Goal: Information Seeking & Learning: Learn about a topic

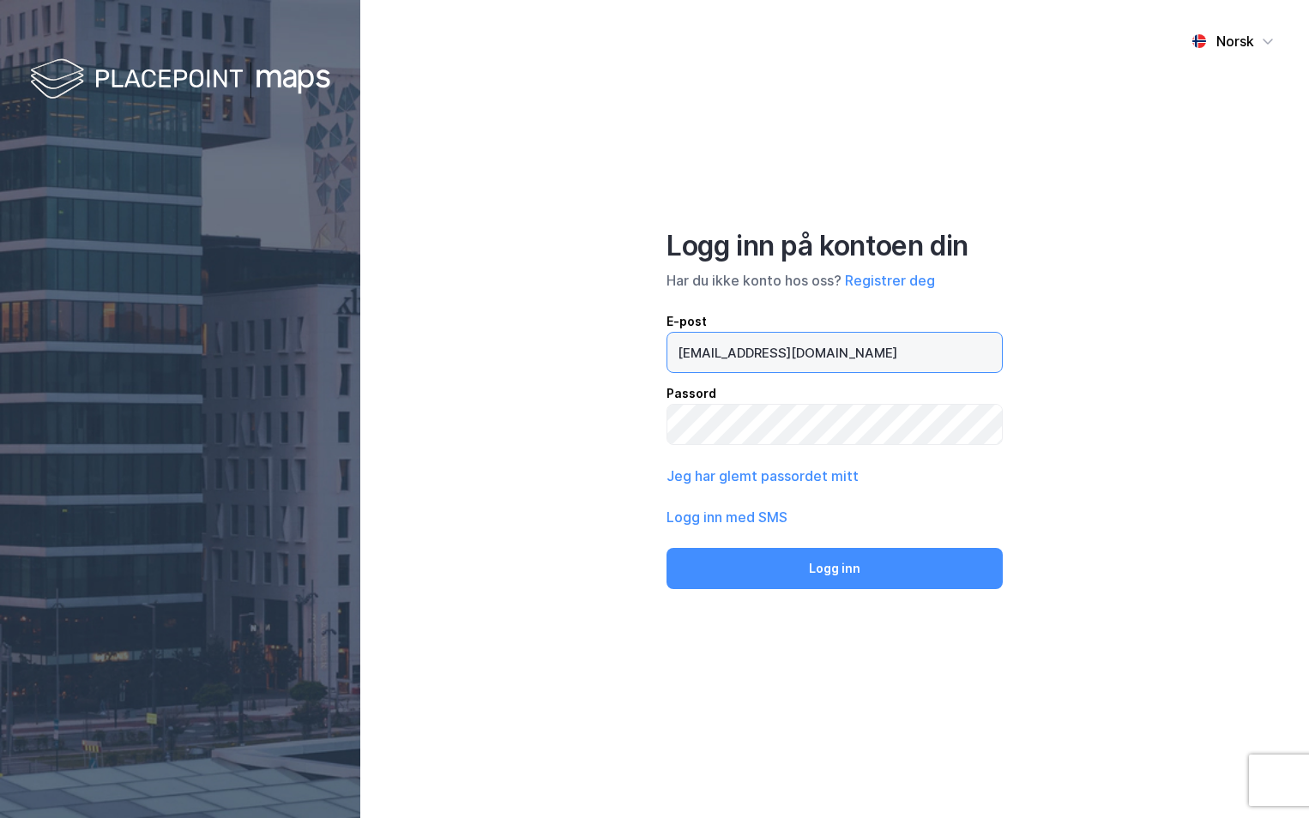
click at [695, 348] on input "[EMAIL_ADDRESS][DOMAIN_NAME]" at bounding box center [834, 352] width 334 height 39
type input "[PERSON_NAME][EMAIL_ADDRESS][DOMAIN_NAME]"
click at [666, 548] on button "Logg inn" at bounding box center [834, 568] width 336 height 41
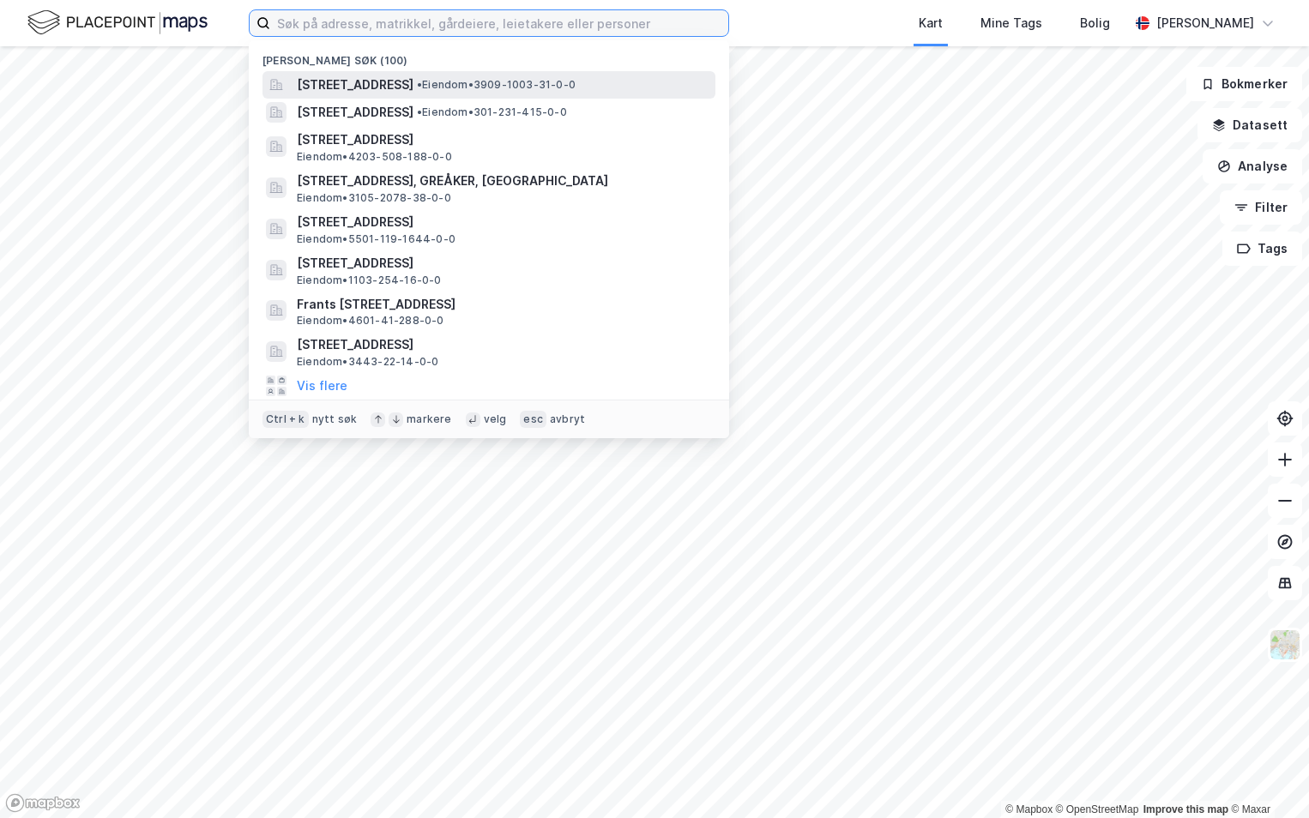
drag, startPoint x: 407, startPoint y: 16, endPoint x: 432, endPoint y: 84, distance: 72.2
click at [407, 15] on input at bounding box center [499, 23] width 458 height 26
paste input "301-219/242/0/0"
type input "301-219/242/0/0"
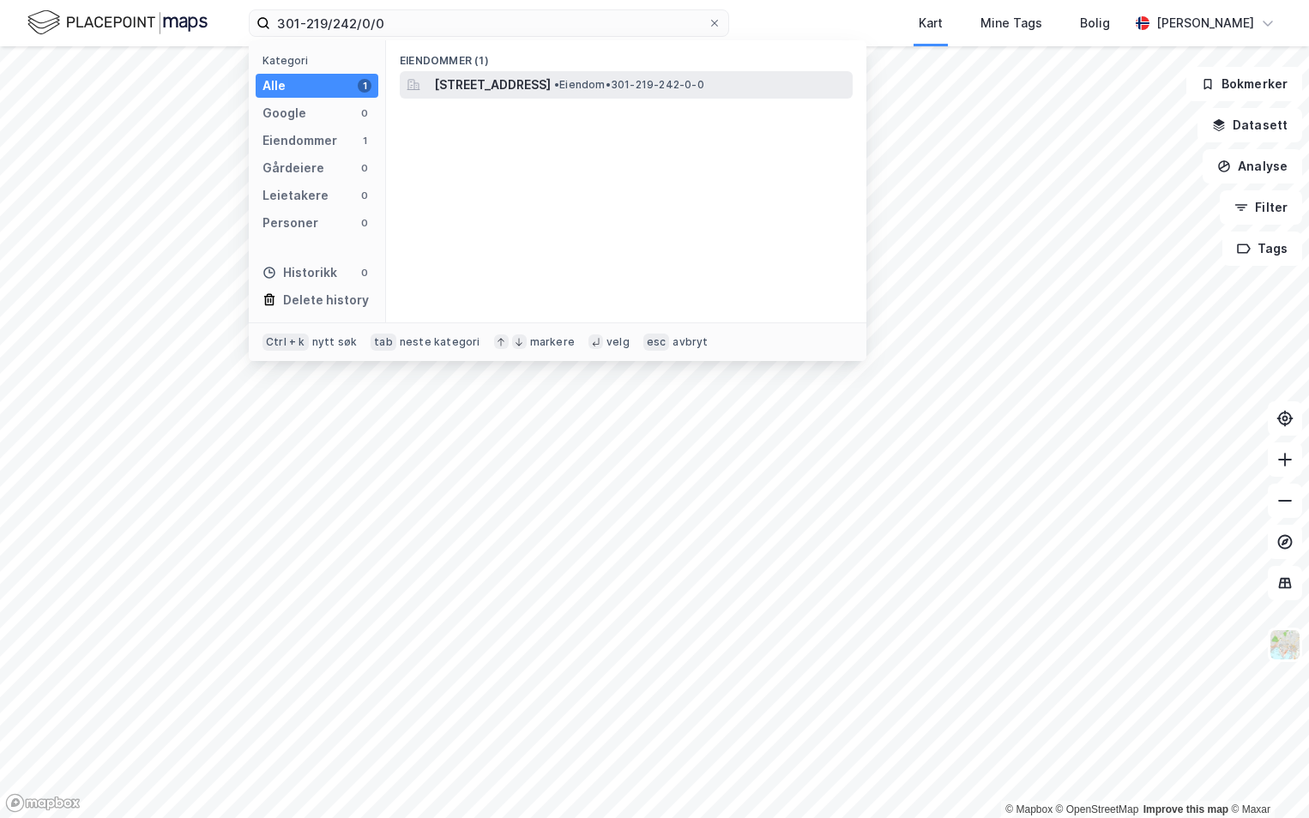
click at [456, 84] on span "[STREET_ADDRESS]" at bounding box center [492, 85] width 117 height 21
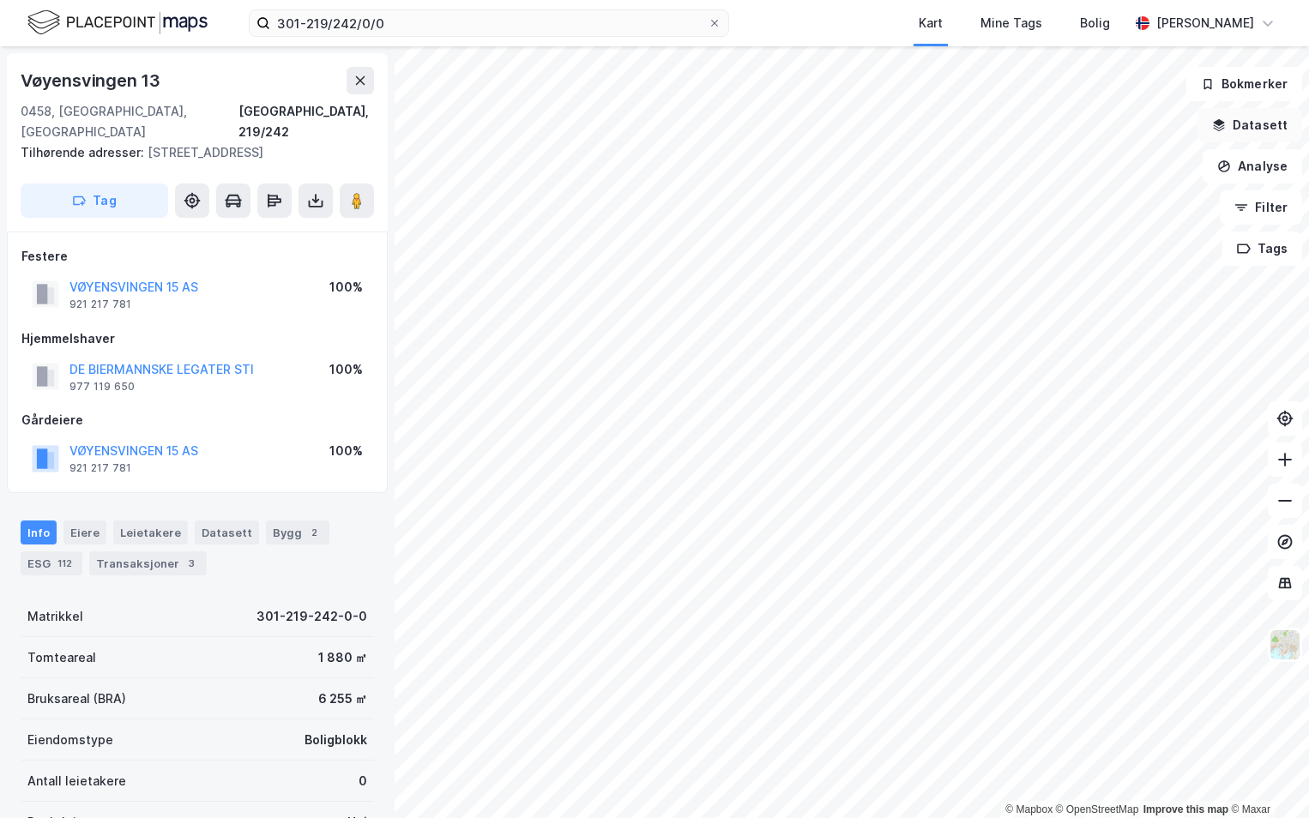
click at [1251, 122] on button "Datasett" at bounding box center [1249, 125] width 105 height 34
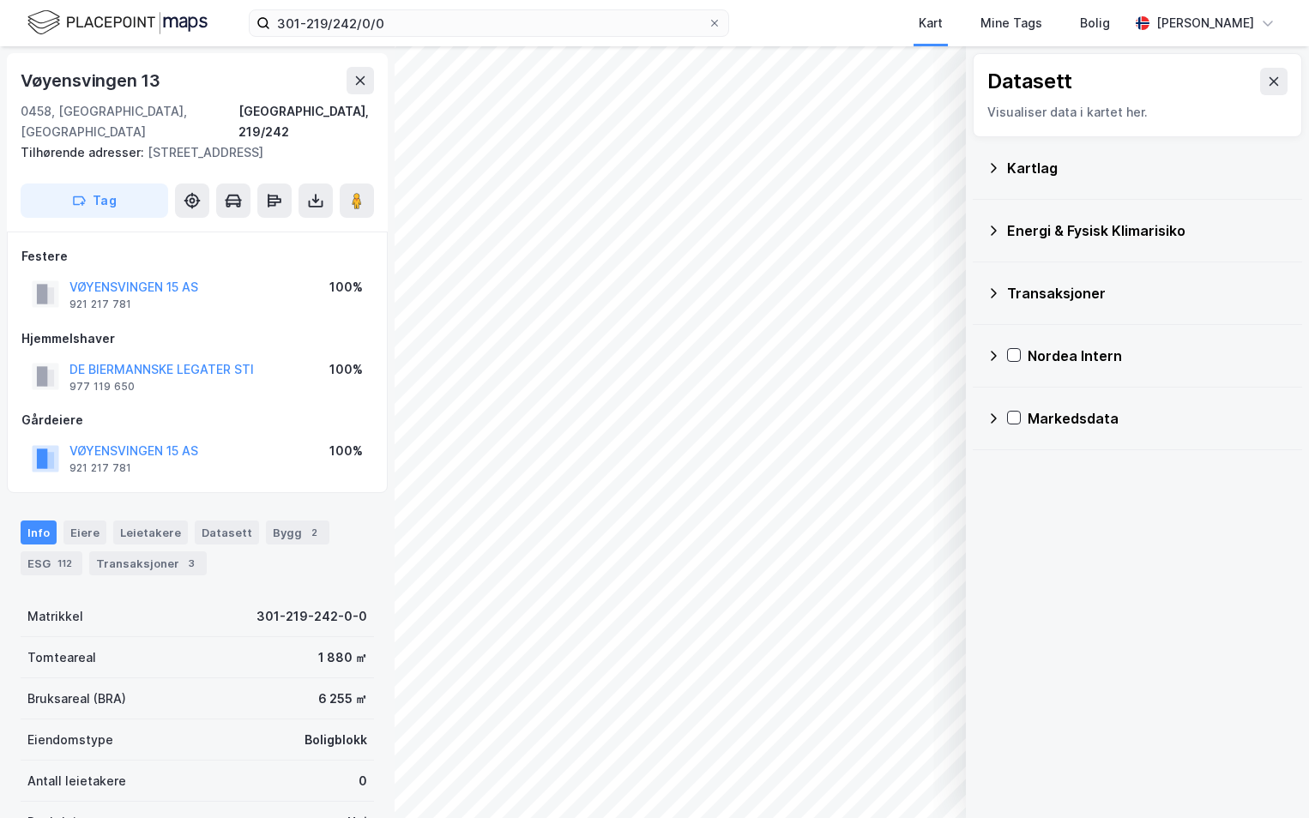
click at [1027, 169] on div "Kartlag" at bounding box center [1147, 168] width 281 height 21
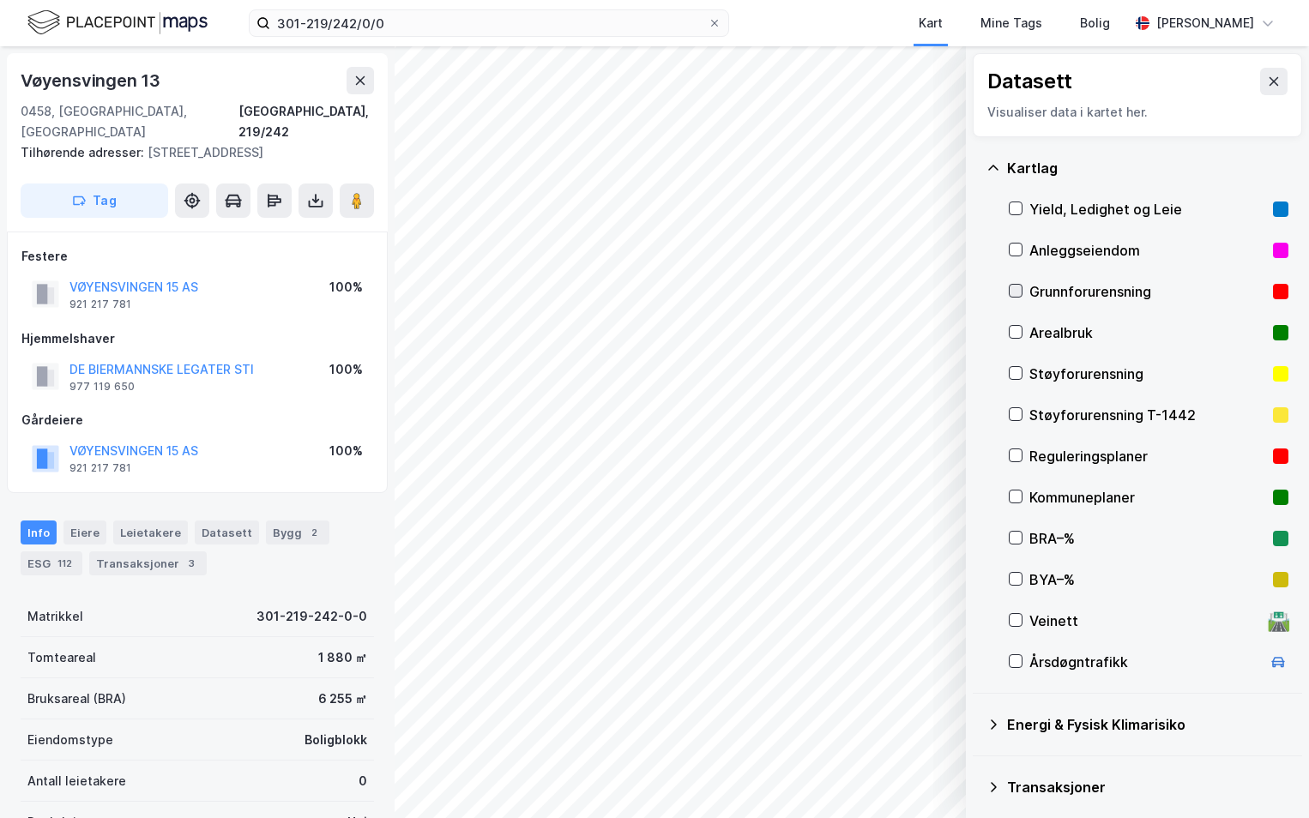
click at [1015, 291] on icon at bounding box center [1015, 291] width 12 height 12
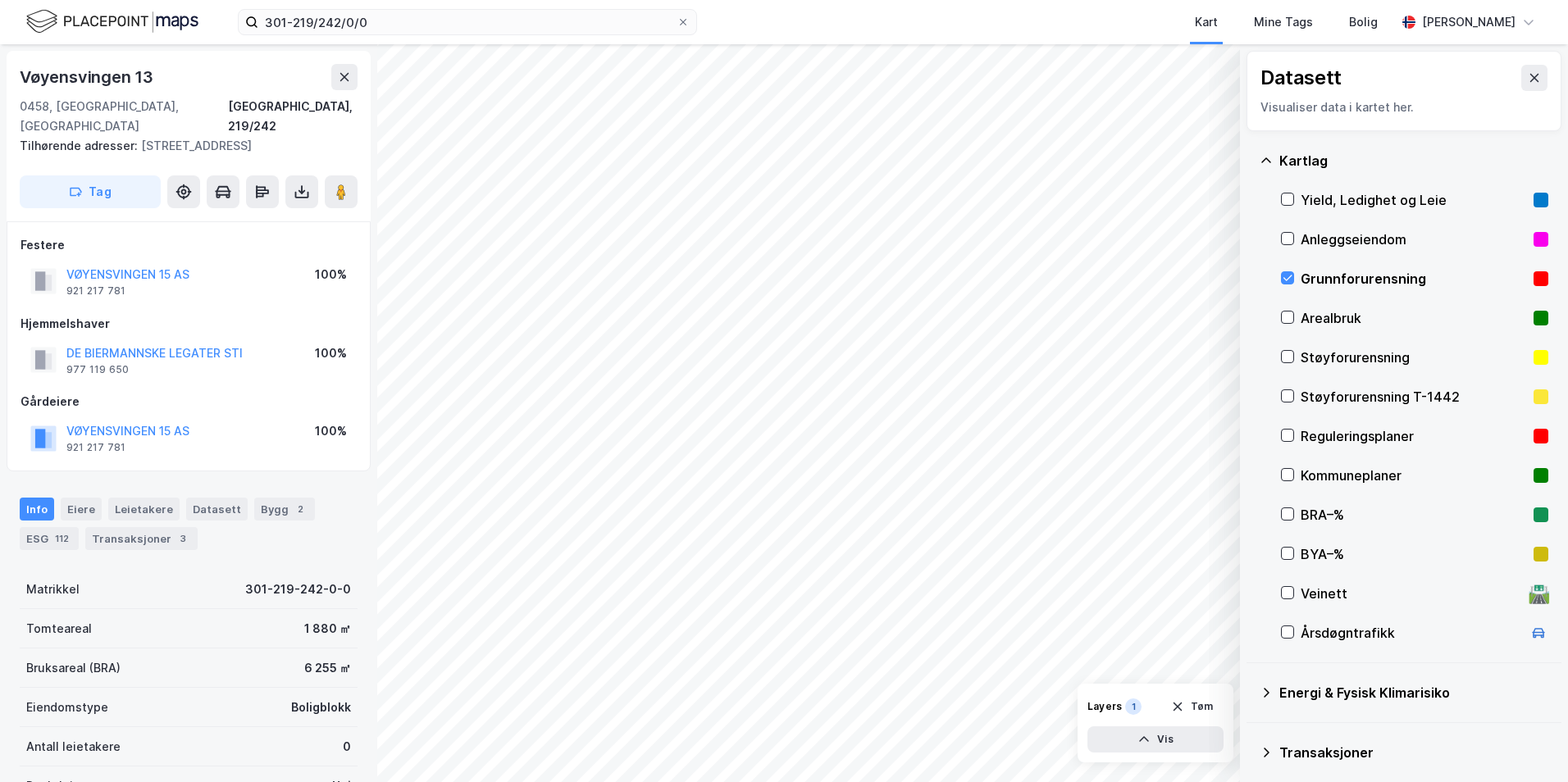
scroll to position [127, 0]
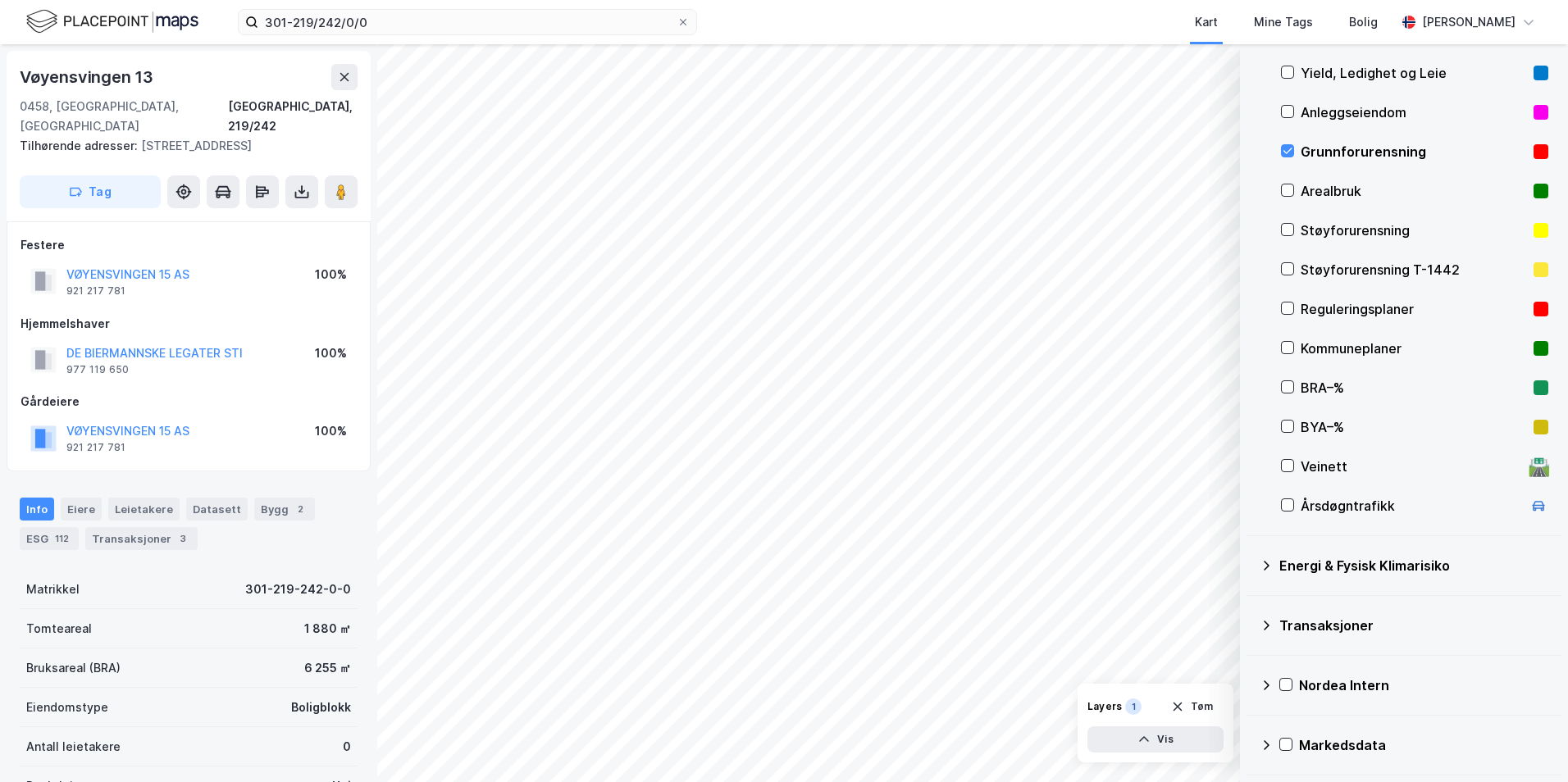
click at [1251, 565] on icon at bounding box center [1267, 566] width 6 height 10
click at [1251, 606] on icon at bounding box center [1307, 604] width 11 height 11
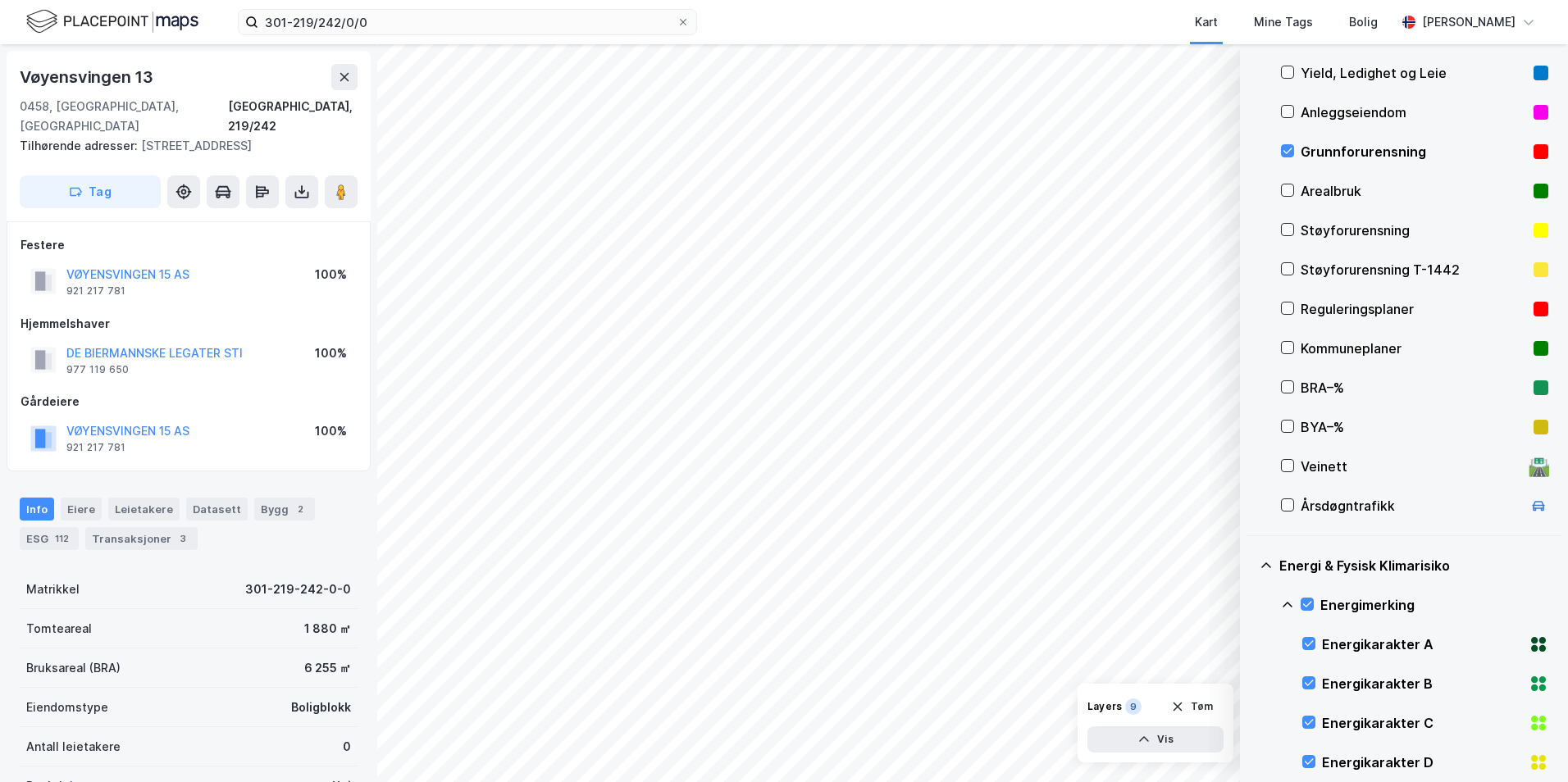
click at [1251, 607] on icon at bounding box center [1288, 605] width 13 height 13
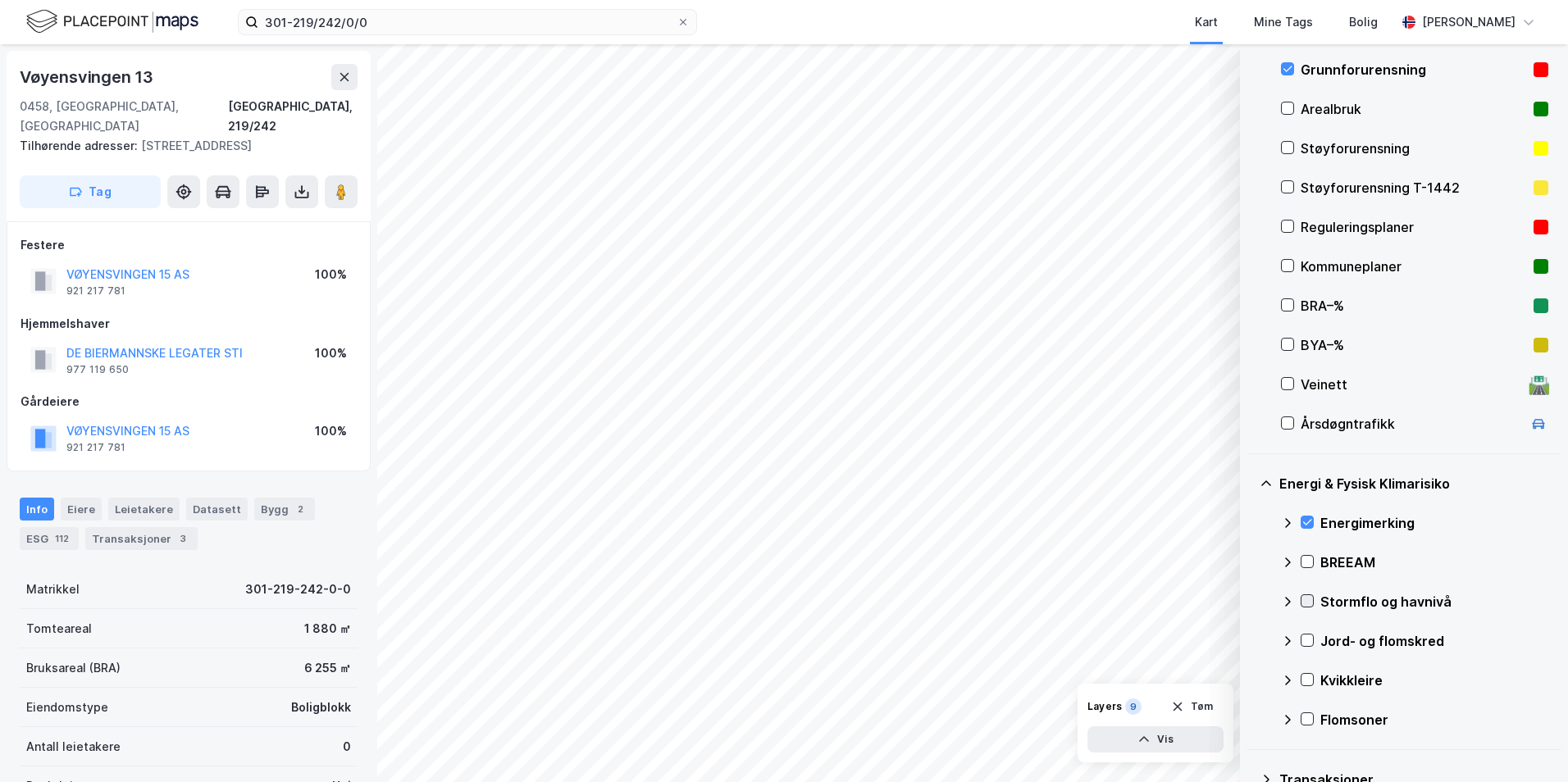
click at [1251, 595] on div at bounding box center [1307, 601] width 13 height 13
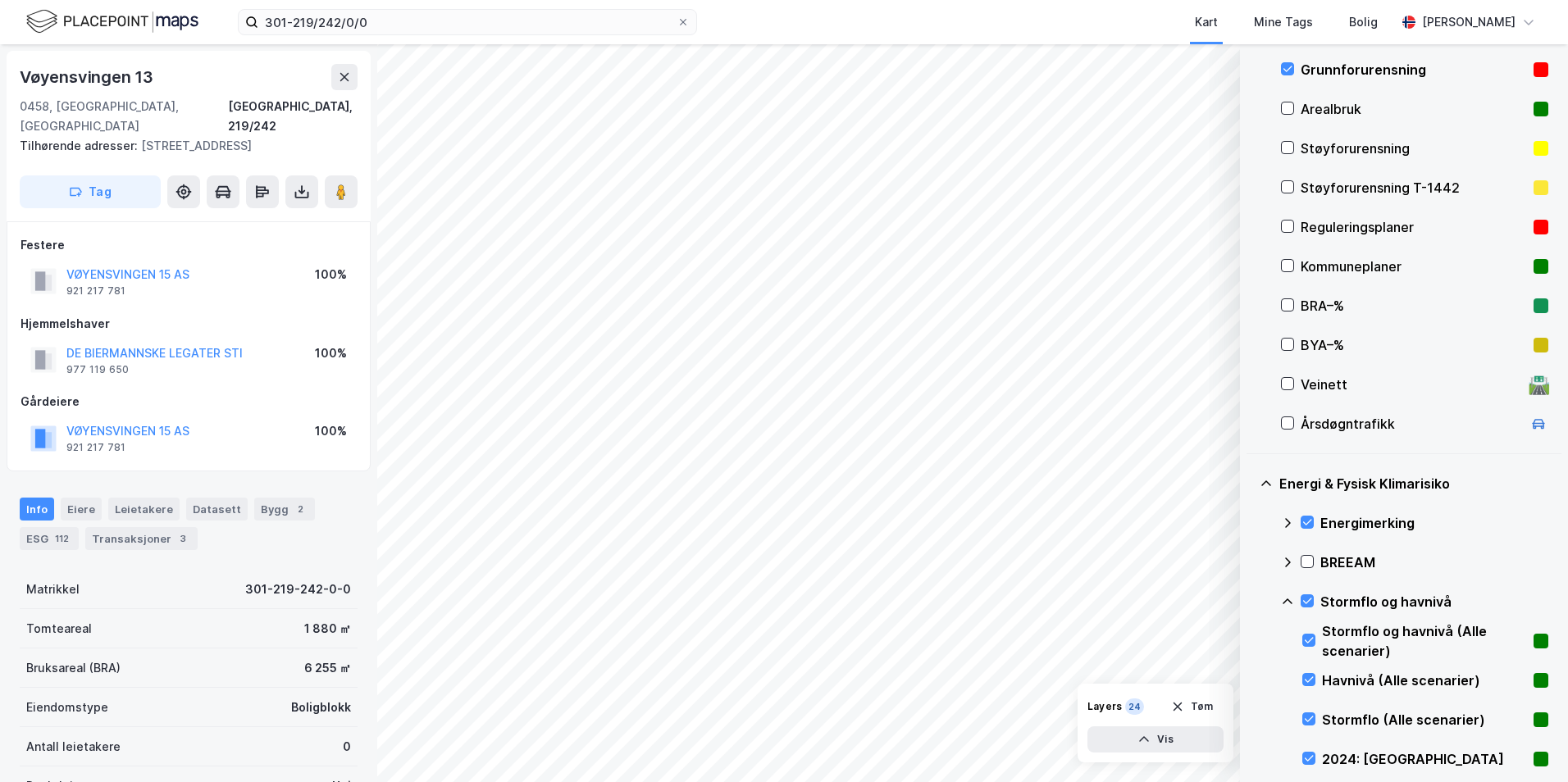
click at [1251, 602] on icon at bounding box center [1287, 601] width 10 height 6
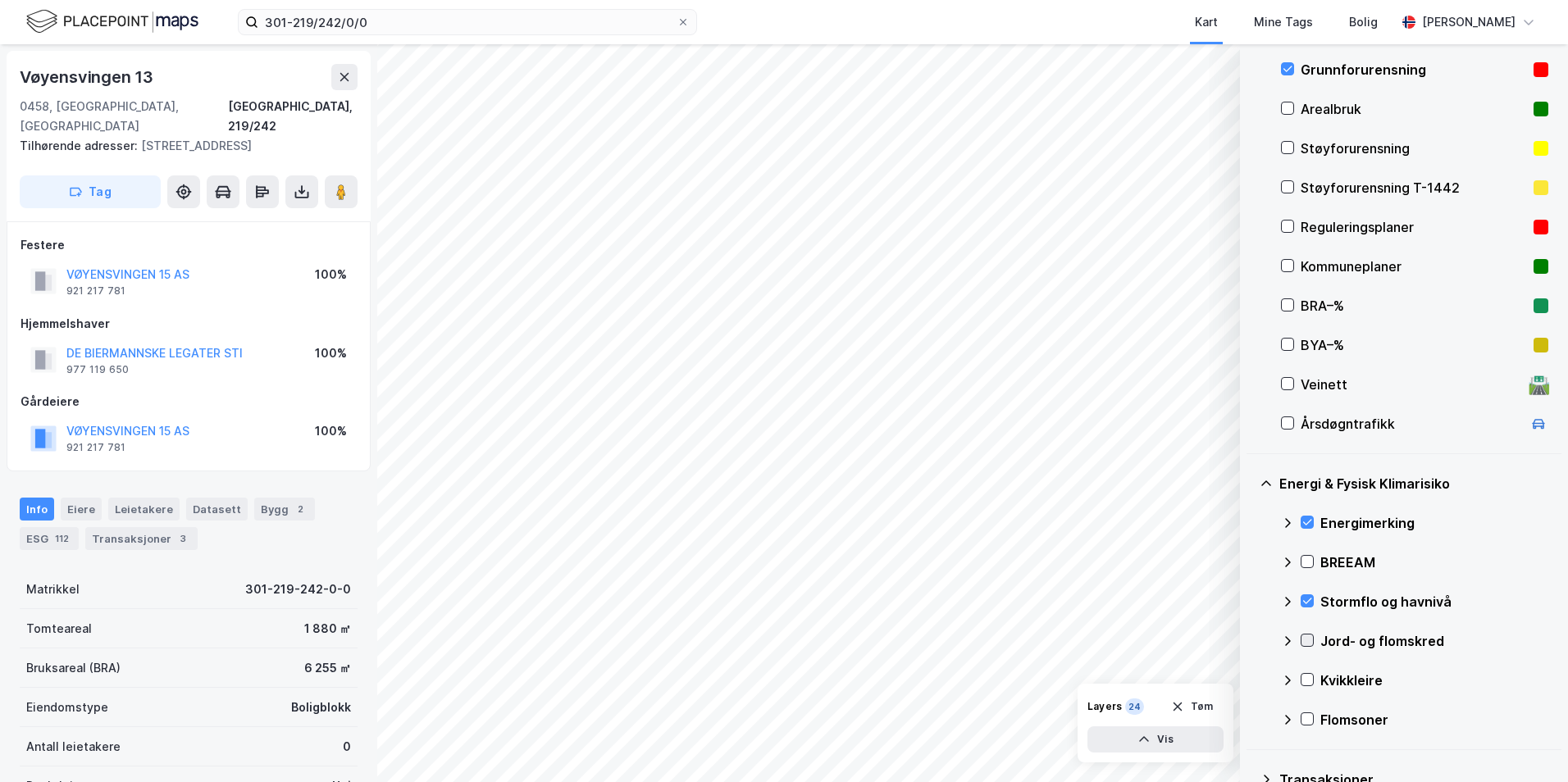
click at [1251, 639] on icon at bounding box center [1307, 641] width 11 height 11
click at [1251, 640] on icon at bounding box center [1288, 641] width 13 height 13
click at [1251, 681] on icon at bounding box center [1307, 680] width 11 height 11
click at [1251, 677] on icon at bounding box center [1288, 681] width 13 height 13
click at [1251, 719] on icon at bounding box center [1307, 720] width 9 height 6
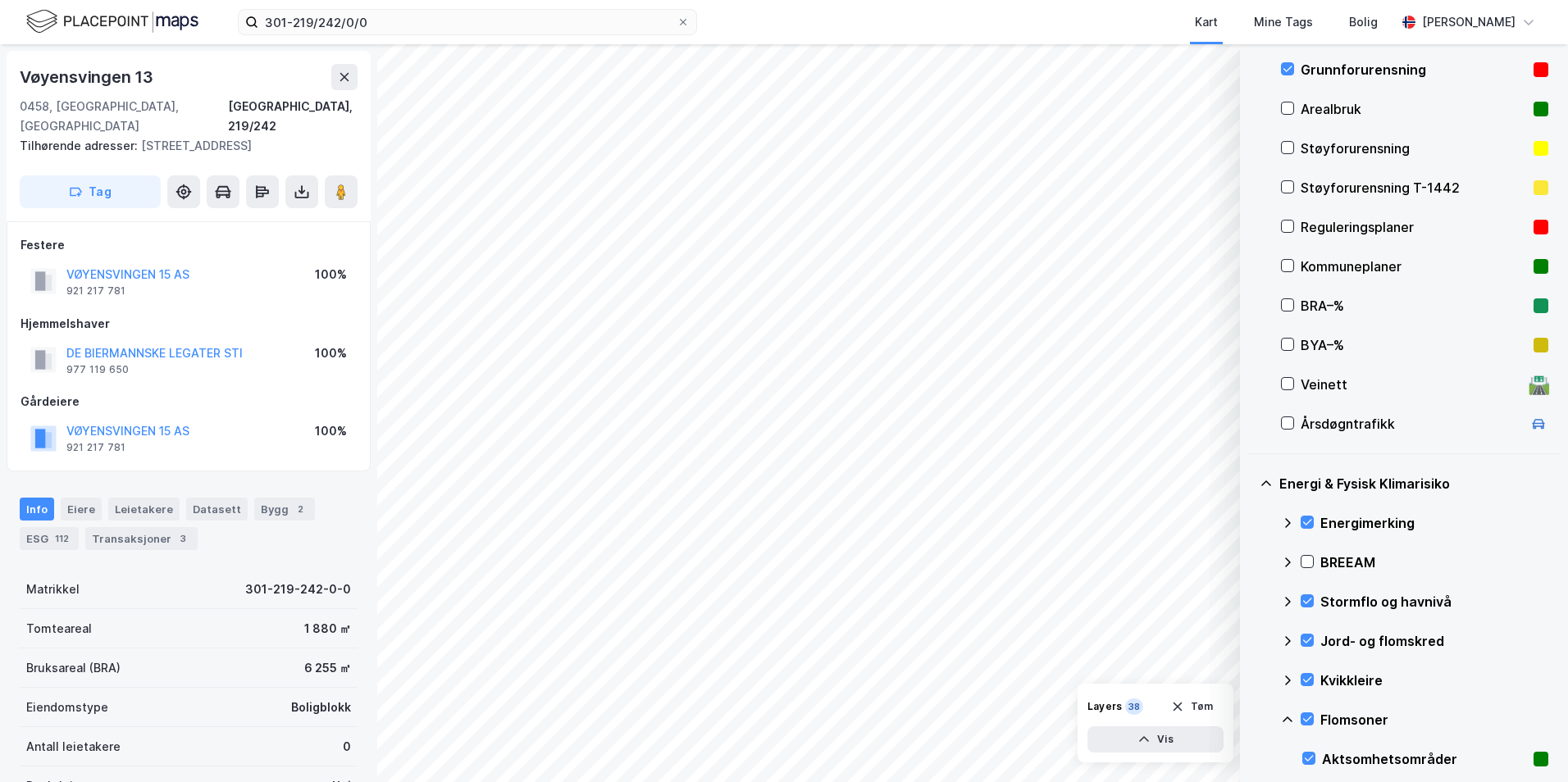
click at [1251, 722] on icon at bounding box center [1288, 720] width 13 height 13
